Goal: Task Accomplishment & Management: Use online tool/utility

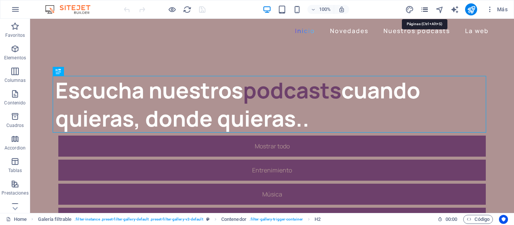
click at [425, 12] on icon "pages" at bounding box center [424, 9] width 9 height 9
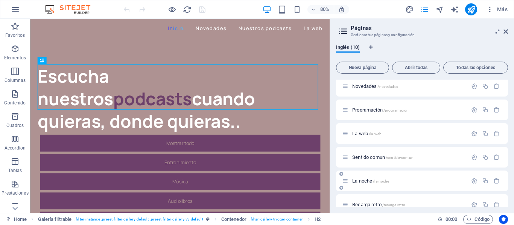
scroll to position [38, 0]
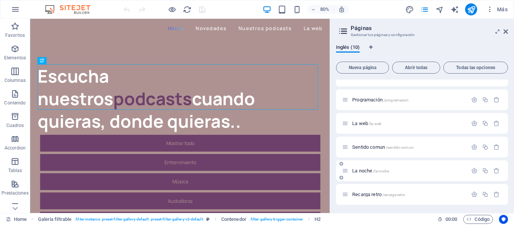
click at [388, 171] on span "/la-noche" at bounding box center [381, 171] width 16 height 4
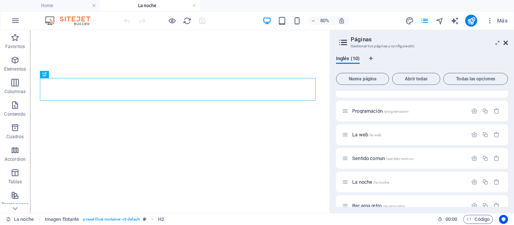
click at [505, 43] on icon at bounding box center [506, 43] width 5 height 6
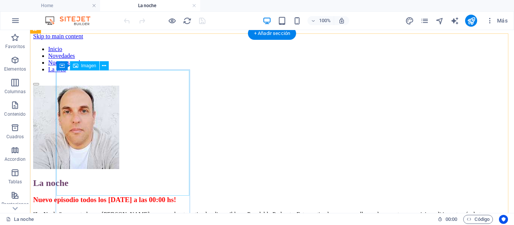
scroll to position [207, 0]
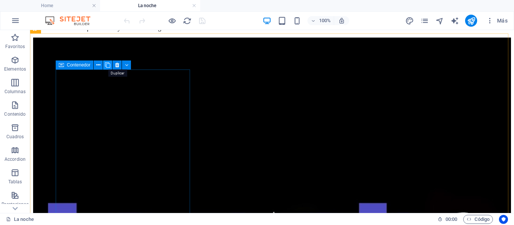
click at [107, 65] on icon at bounding box center [107, 65] width 5 height 8
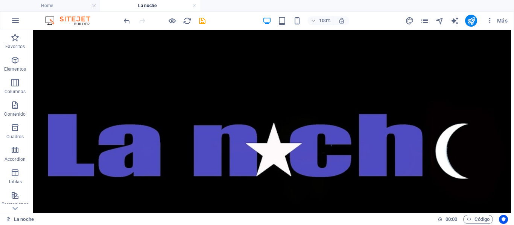
scroll to position [300, 0]
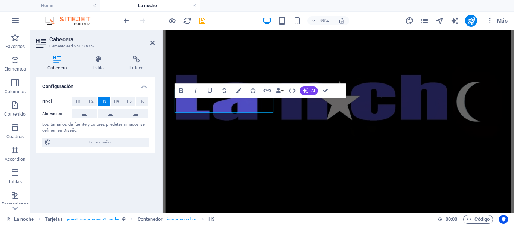
scroll to position [309, 0]
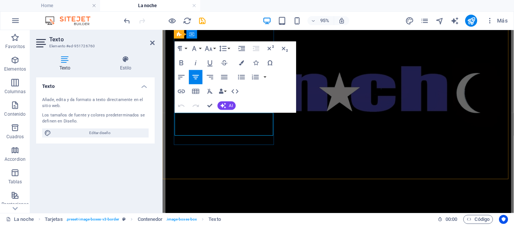
drag, startPoint x: 239, startPoint y: 132, endPoint x: 215, endPoint y: 125, distance: 25.0
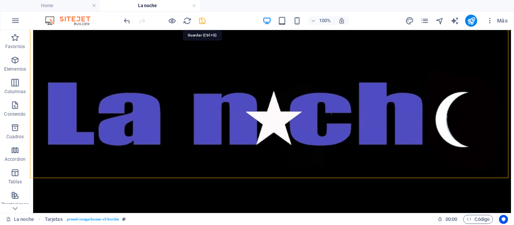
click at [204, 21] on icon "save" at bounding box center [202, 21] width 9 height 9
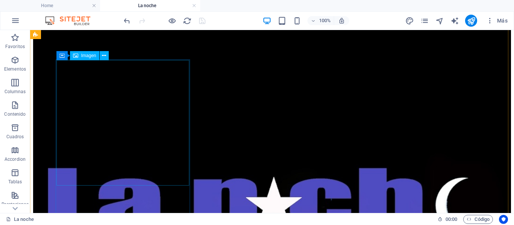
scroll to position [253, 0]
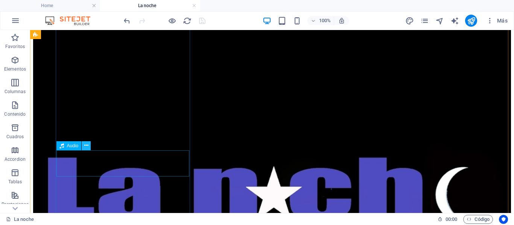
click at [85, 147] on icon at bounding box center [86, 146] width 4 height 8
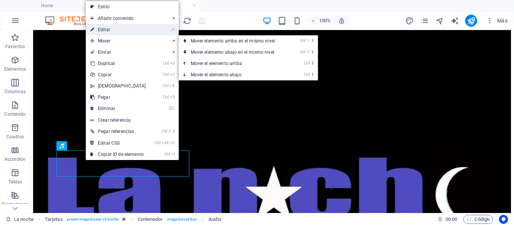
click at [109, 30] on link "⏎ Editar" at bounding box center [118, 29] width 65 height 11
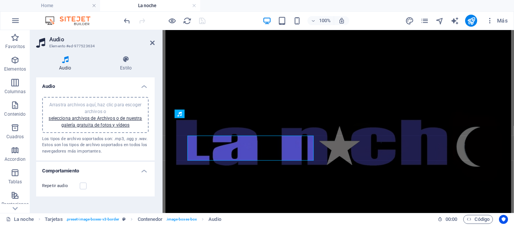
scroll to position [262, 0]
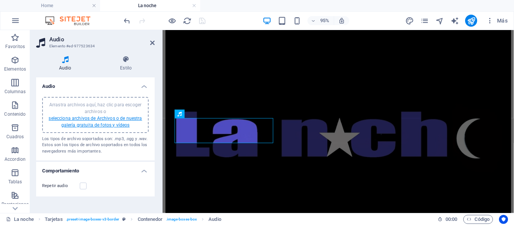
click at [82, 120] on link "selecciona archivos de Archivos o de nuestra galería gratuita de fotos y vídeos" at bounding box center [95, 122] width 93 height 12
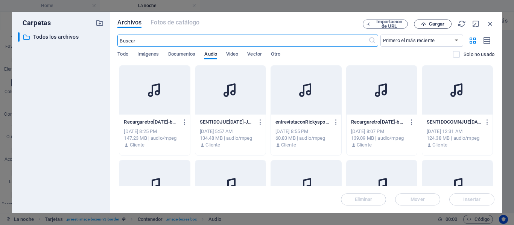
click at [438, 24] on span "Cargar" at bounding box center [436, 24] width 15 height 5
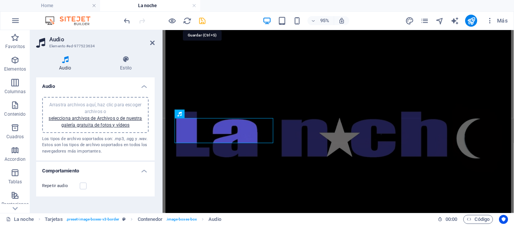
click at [202, 20] on icon "save" at bounding box center [202, 21] width 9 height 9
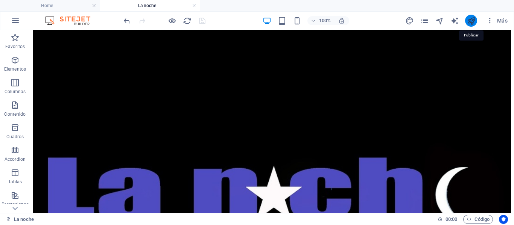
click at [469, 22] on icon "publish" at bounding box center [471, 21] width 9 height 9
